Goal: Communication & Community: Answer question/provide support

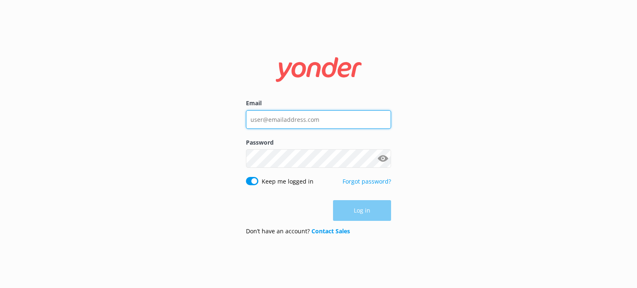
type input "[EMAIL_ADDRESS][DOMAIN_NAME]"
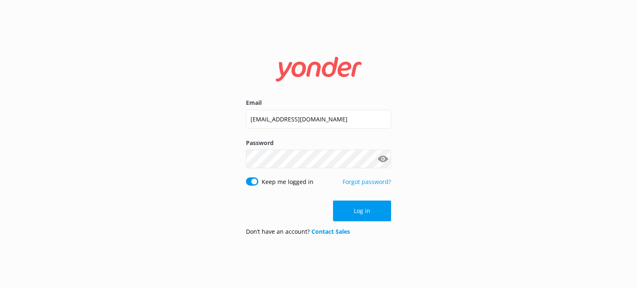
click at [354, 211] on div "Log in" at bounding box center [318, 211] width 145 height 21
click at [354, 211] on button "Log in" at bounding box center [362, 211] width 58 height 21
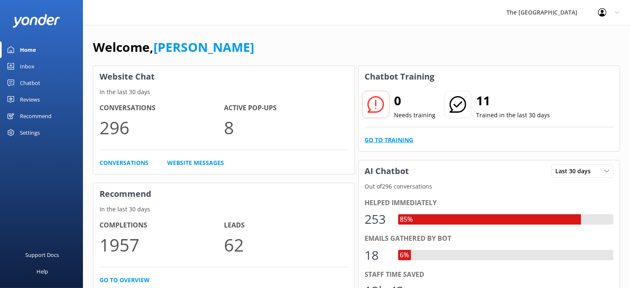
click at [403, 137] on link "Go to Training" at bounding box center [389, 140] width 49 height 9
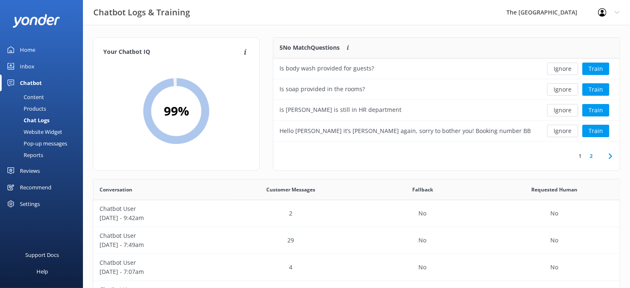
scroll to position [97, 339]
click at [559, 70] on button "Ignore" at bounding box center [562, 69] width 31 height 12
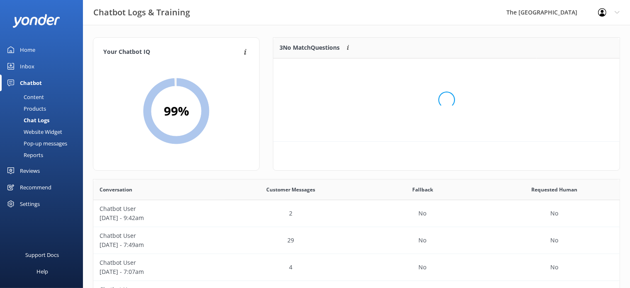
scroll to position [76, 339]
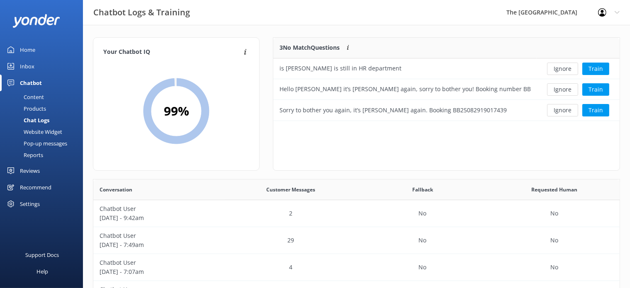
click at [559, 70] on button "Ignore" at bounding box center [562, 69] width 31 height 12
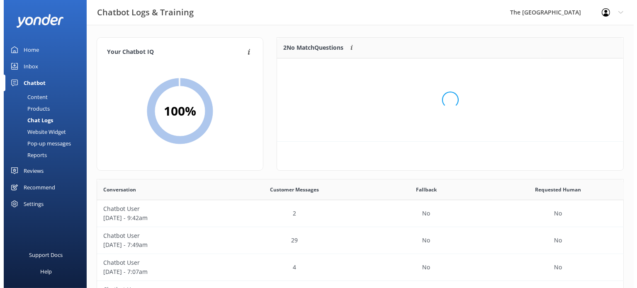
scroll to position [55, 339]
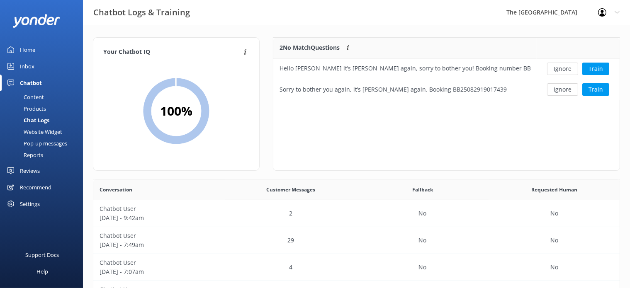
click at [29, 67] on div "Inbox" at bounding box center [27, 66] width 15 height 17
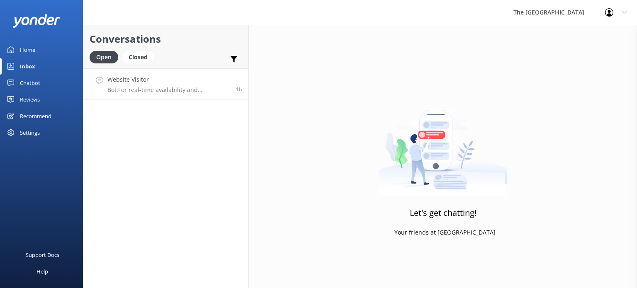
click at [161, 94] on link "Website Visitor Bot: For real-time availability and accommodation bookings, ple…" at bounding box center [165, 83] width 165 height 31
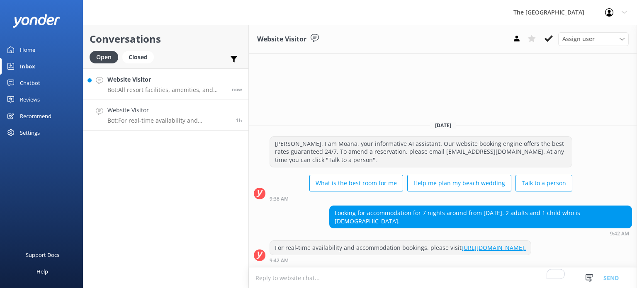
click at [181, 90] on p "Bot: All resort facilities, amenities, and services, including the restaurant, …" at bounding box center [166, 89] width 118 height 7
